Goal: Entertainment & Leisure: Consume media (video, audio)

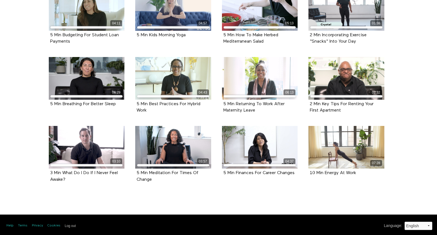
scroll to position [223, 0]
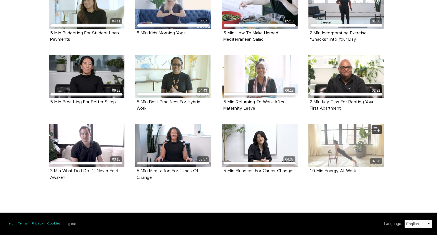
click at [350, 144] on icon at bounding box center [346, 146] width 17 height 10
